Goal: Task Accomplishment & Management: Manage account settings

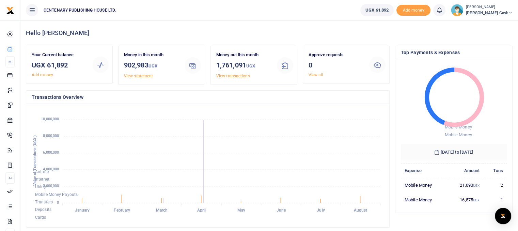
click at [31, 12] on icon at bounding box center [32, 9] width 7 height 7
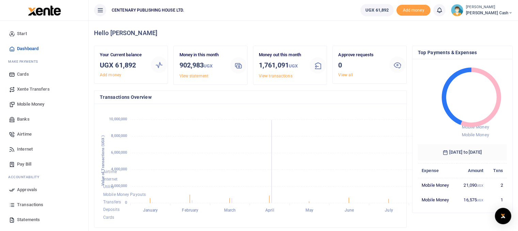
scroll to position [5, 5]
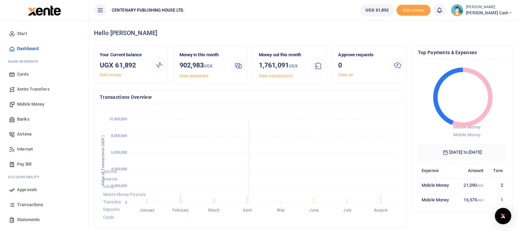
click at [37, 221] on span "Statements" at bounding box center [28, 219] width 23 height 7
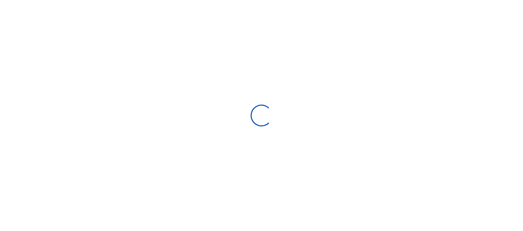
select select "ALL"
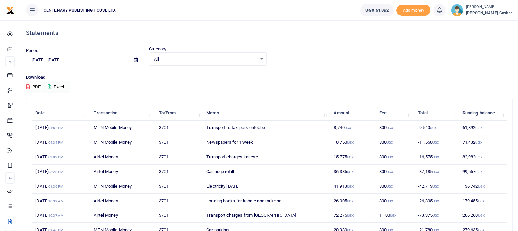
click at [136, 61] on icon at bounding box center [136, 60] width 4 height 4
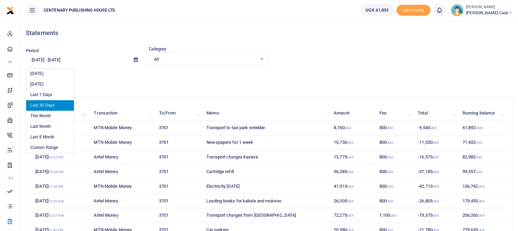
click at [42, 60] on input "07/27/2025 - 08/25/2025" at bounding box center [77, 60] width 102 height 12
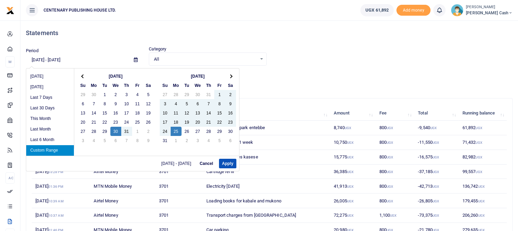
click at [69, 60] on input "07/30/2025 - 08/25/2025" at bounding box center [77, 60] width 102 height 12
click at [87, 58] on input "07/30/2025 - 08/23/2025" at bounding box center [77, 60] width 102 height 12
type input "07/30/2025 - 08/23/2025"
click at [228, 163] on button "Apply" at bounding box center [227, 164] width 17 height 10
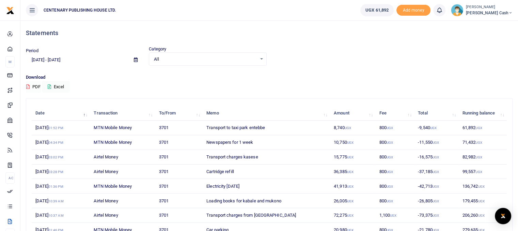
click at [37, 86] on button "PDF" at bounding box center [33, 87] width 15 height 12
